Goal: Use online tool/utility: Utilize a website feature to perform a specific function

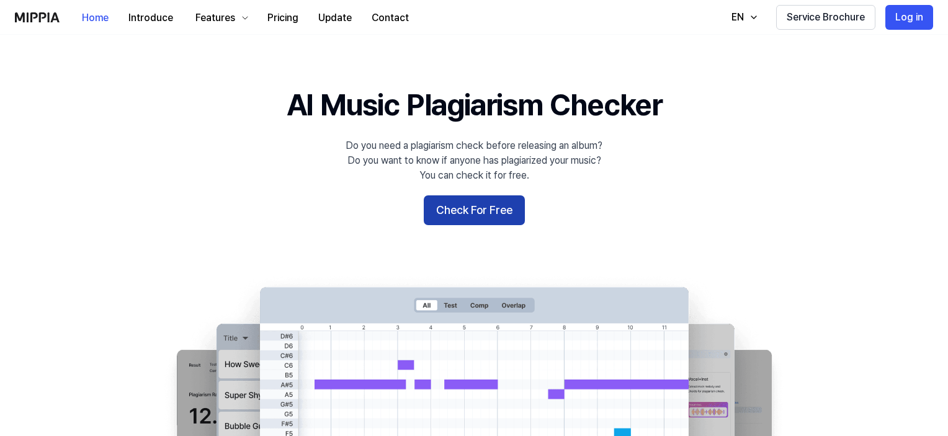
click at [489, 202] on button "Check For Free" at bounding box center [474, 210] width 101 height 30
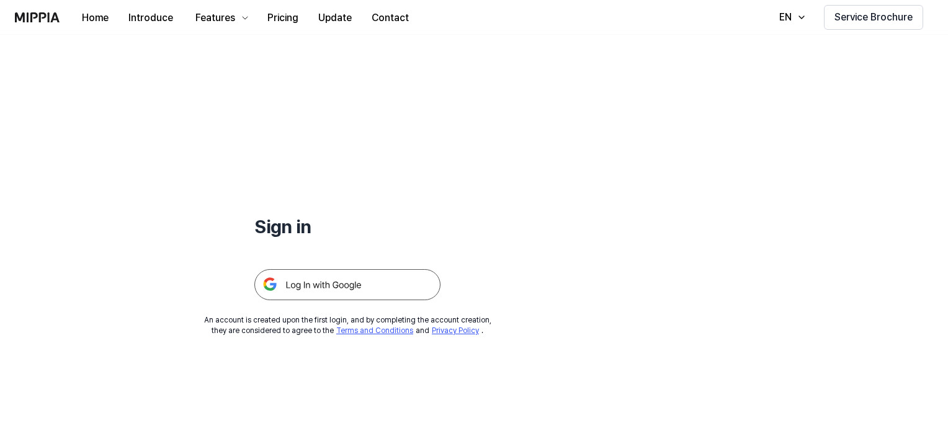
click at [371, 285] on img at bounding box center [347, 284] width 186 height 31
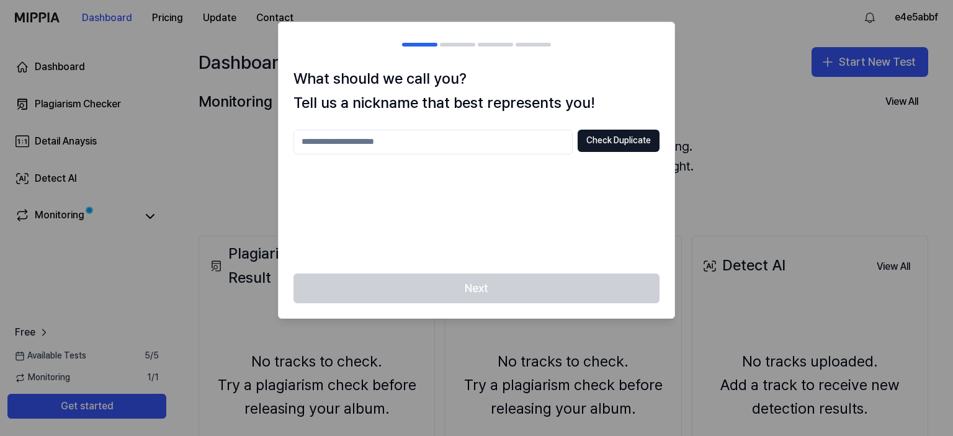
click at [474, 138] on input "text" at bounding box center [432, 142] width 279 height 25
type input "*****"
click at [598, 143] on button "Check Duplicate" at bounding box center [618, 141] width 82 height 22
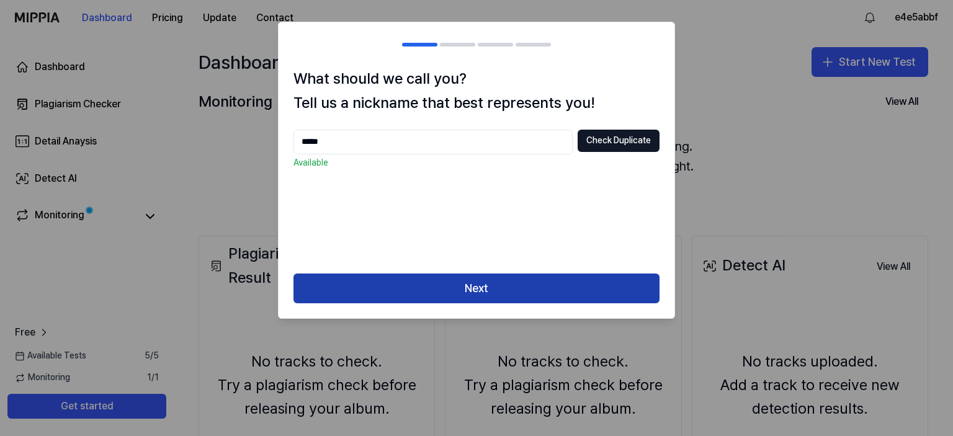
click at [521, 279] on button "Next" at bounding box center [476, 288] width 366 height 30
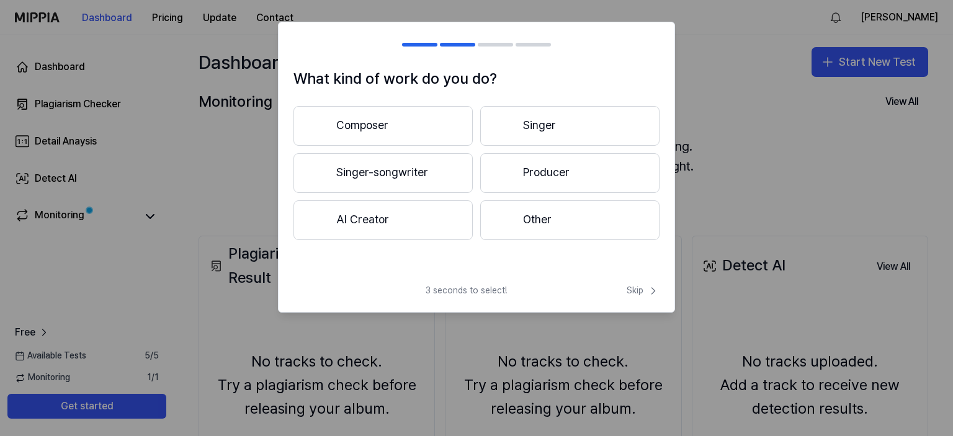
click at [534, 226] on button "Other" at bounding box center [569, 220] width 179 height 40
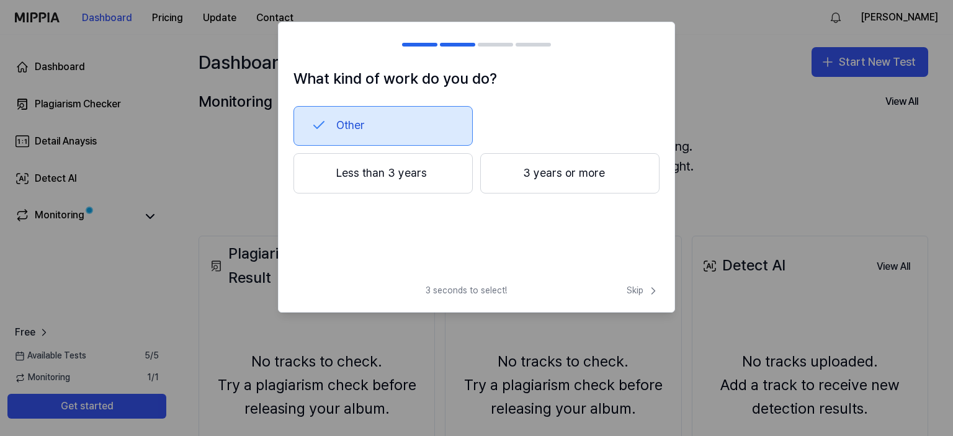
click at [525, 172] on button "3 years or more" at bounding box center [569, 173] width 179 height 41
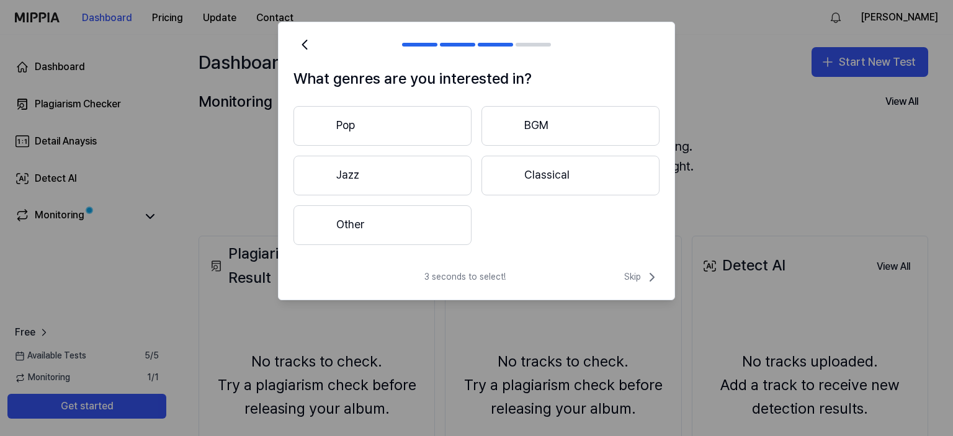
click at [380, 216] on button "Other" at bounding box center [382, 225] width 178 height 40
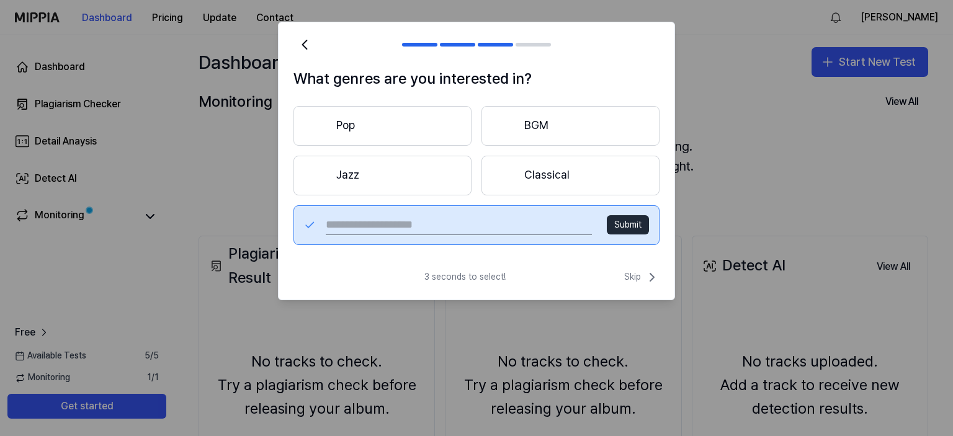
click at [405, 123] on button "Pop" at bounding box center [382, 126] width 178 height 40
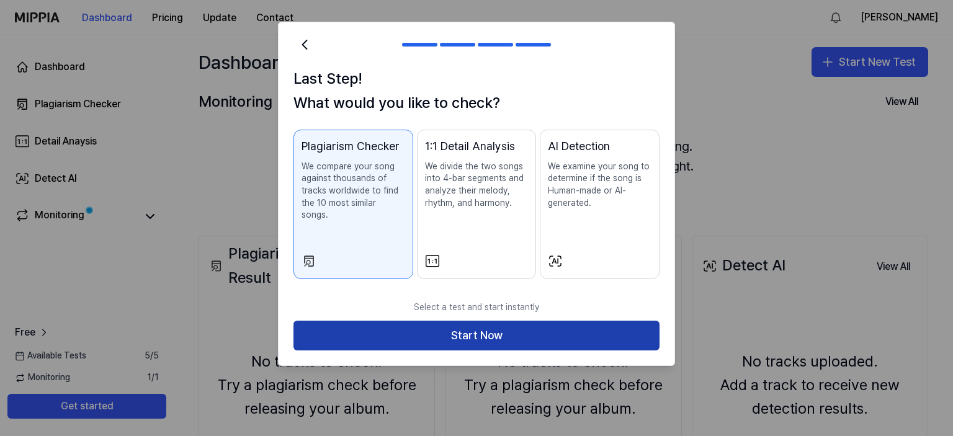
click at [522, 324] on button "Start Now" at bounding box center [476, 336] width 366 height 30
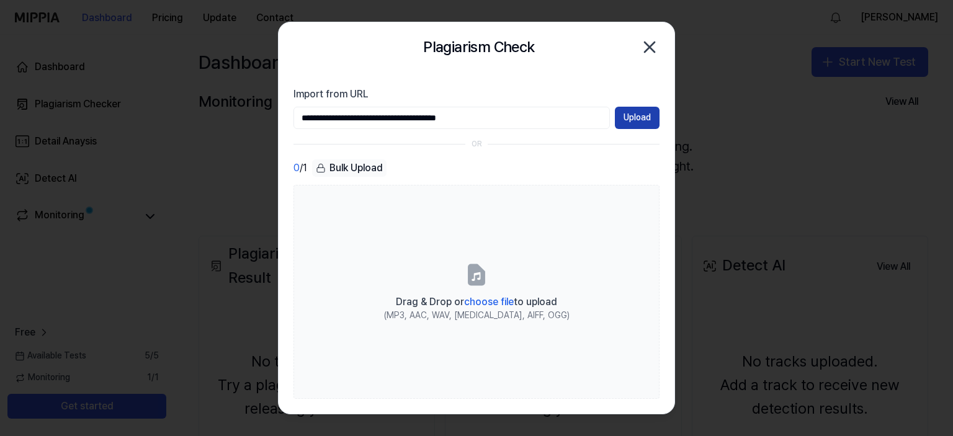
type input "**********"
click at [641, 118] on button "Upload" at bounding box center [637, 118] width 45 height 22
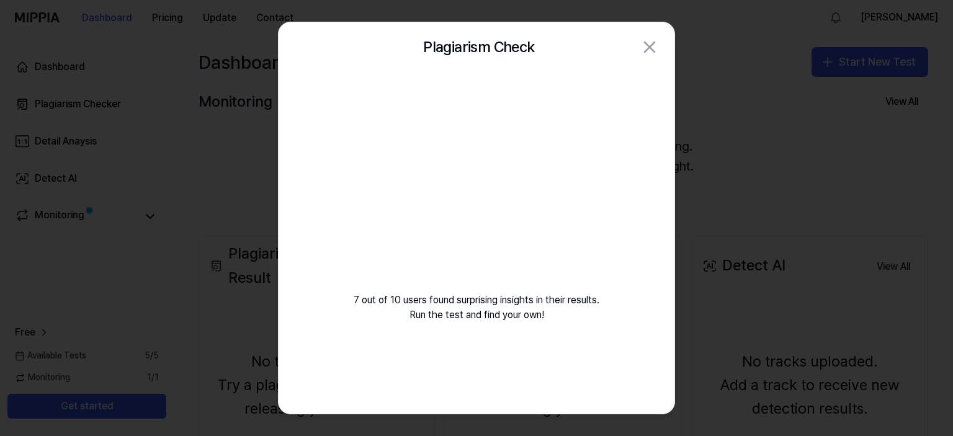
drag, startPoint x: 641, startPoint y: 118, endPoint x: 594, endPoint y: 94, distance: 53.5
click at [594, 94] on div "7 out of 10 users found surprising insights in their results. Run the test and …" at bounding box center [476, 212] width 396 height 280
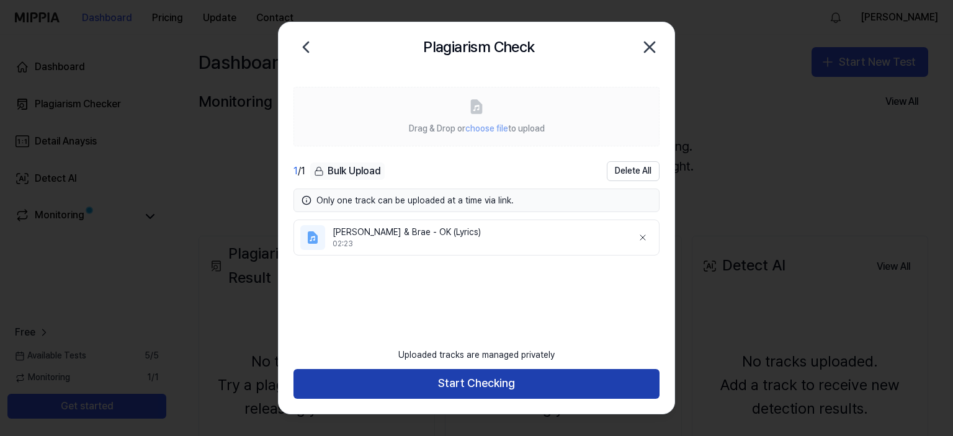
click at [486, 380] on button "Start Checking" at bounding box center [476, 384] width 366 height 30
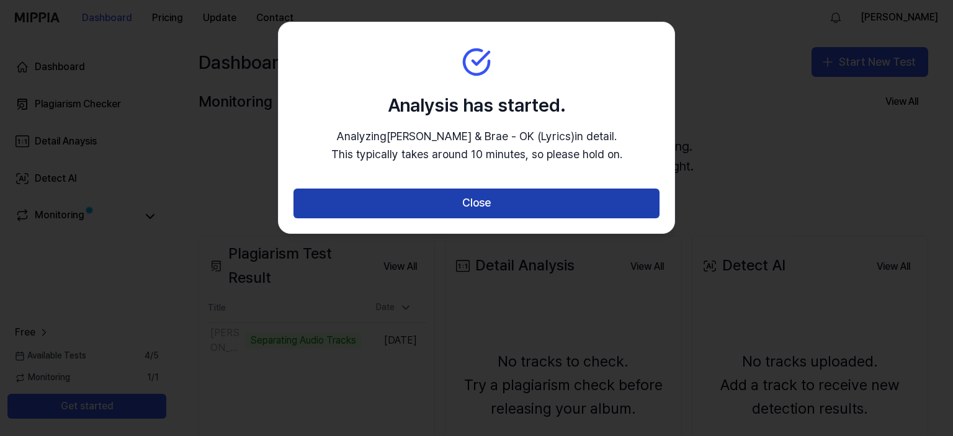
click at [459, 195] on button "Close" at bounding box center [476, 204] width 366 height 30
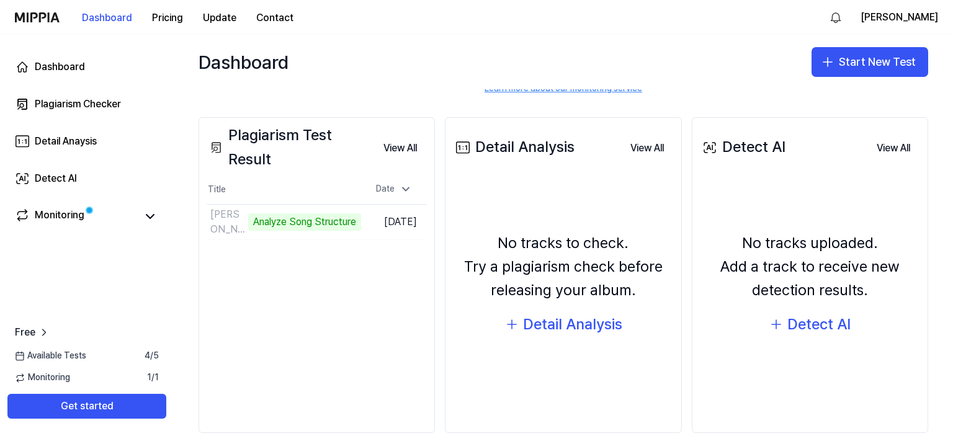
scroll to position [119, 0]
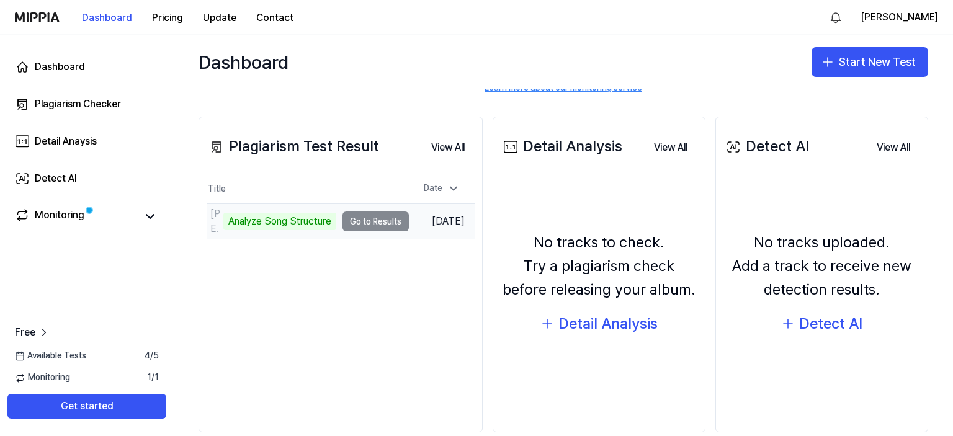
click at [373, 224] on td "Joey Valence & Brae - OK (Lyrics) Analyze Song Structure Go to Results" at bounding box center [308, 221] width 202 height 35
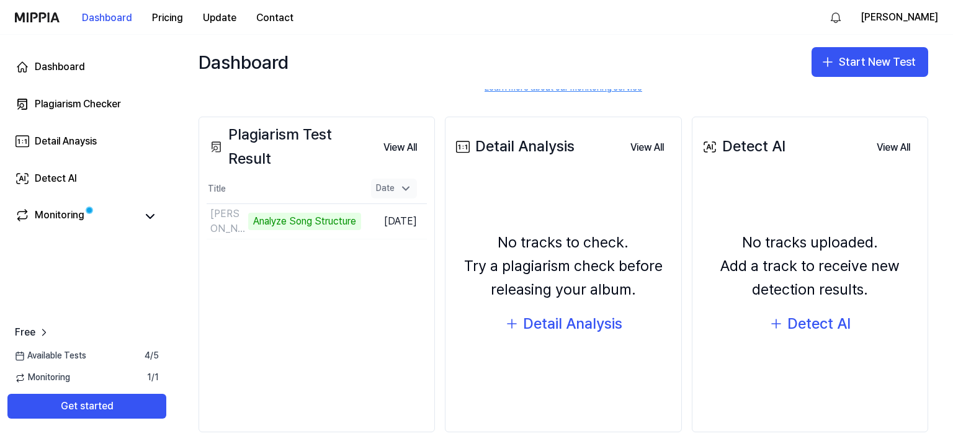
click at [405, 195] on div "Date" at bounding box center [394, 189] width 46 height 20
